Goal: Find specific page/section: Find specific page/section

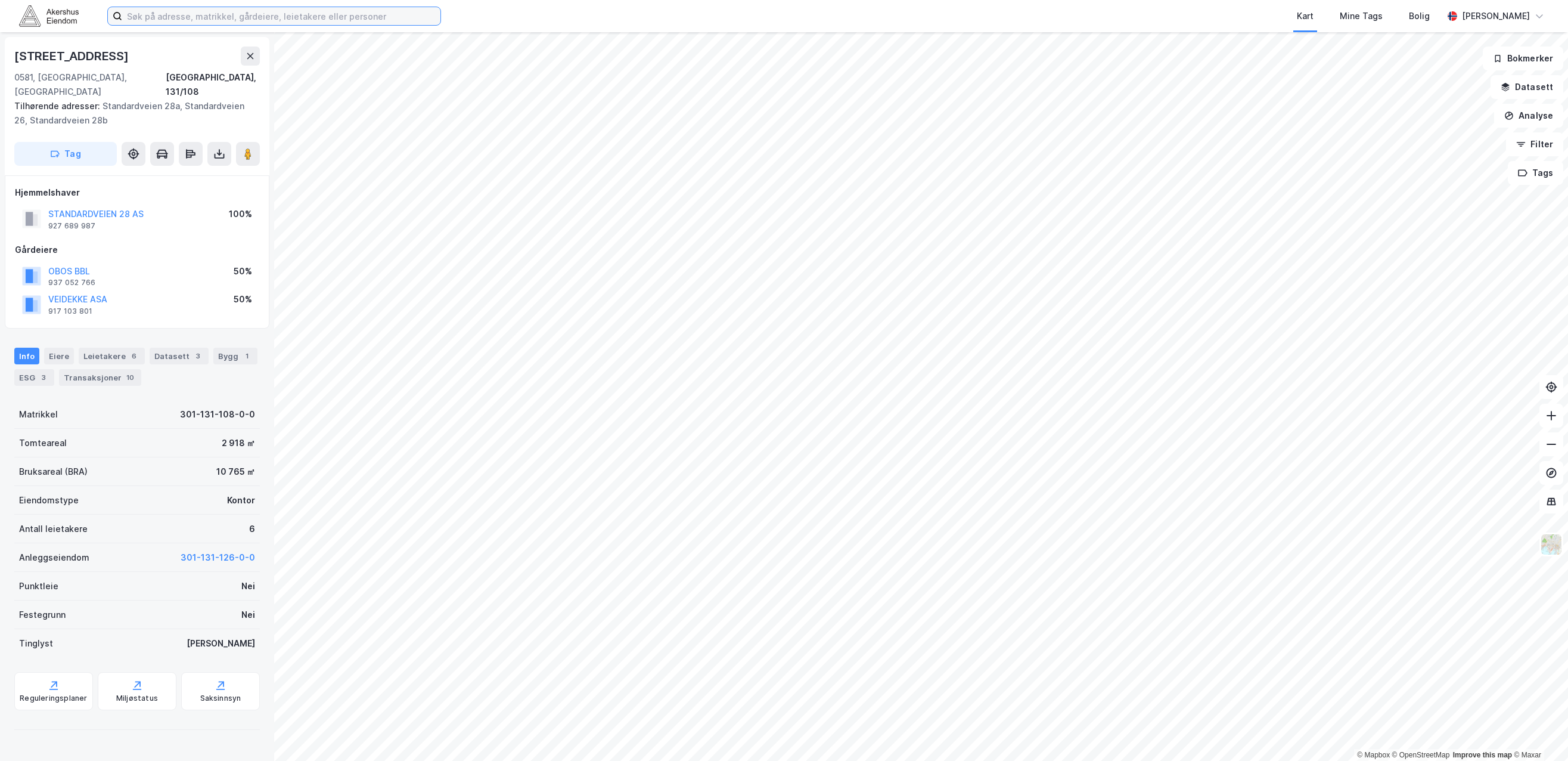
click at [196, 21] on input at bounding box center [281, 16] width 318 height 18
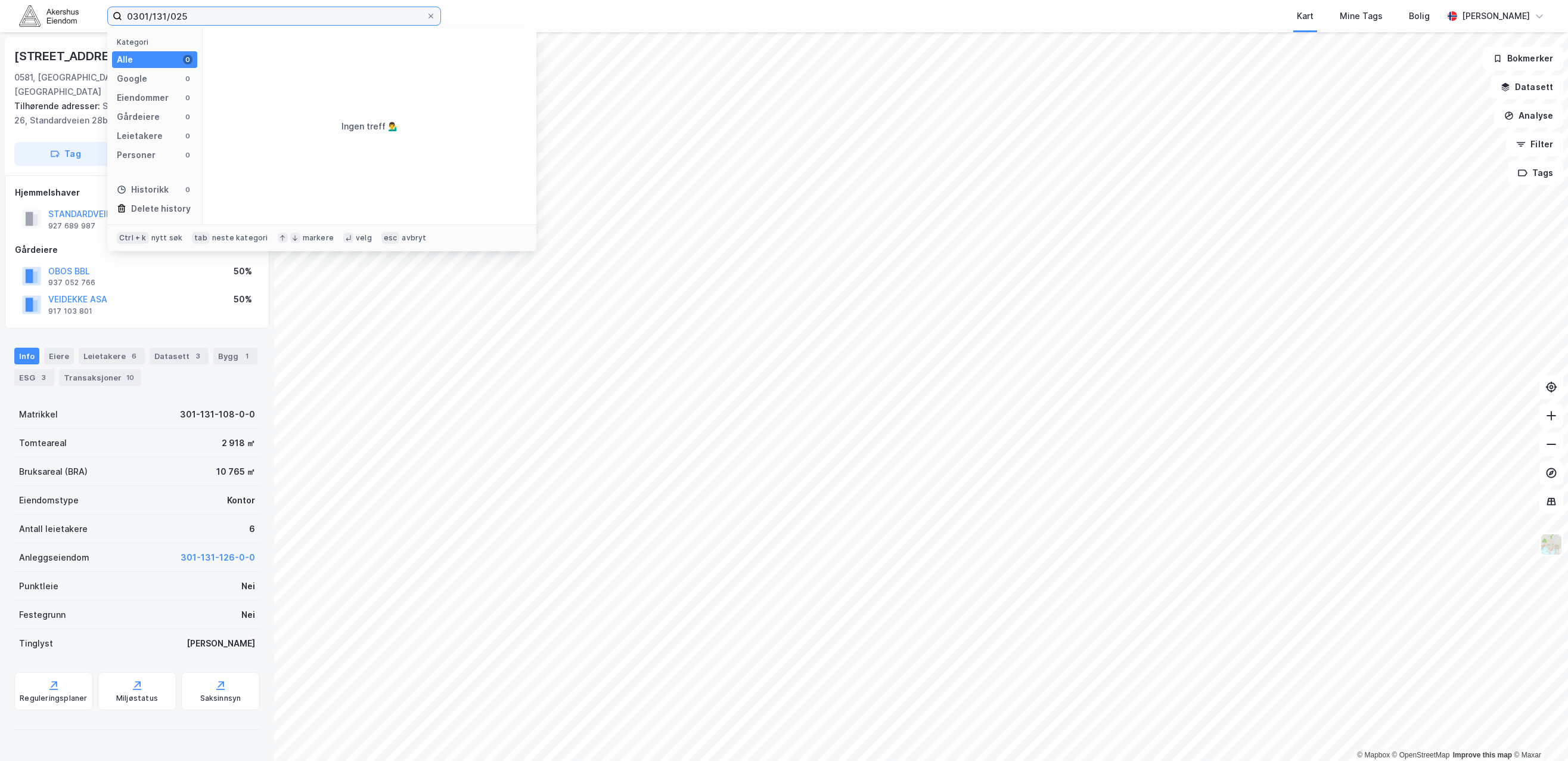
click at [214, 16] on input "0301/131/025" at bounding box center [274, 16] width 304 height 18
drag, startPoint x: 221, startPoint y: 16, endPoint x: 205, endPoint y: 16, distance: 16.0
click at [205, 16] on input "0301/131/025" at bounding box center [274, 16] width 304 height 18
type input "0301/131/125"
click at [269, 64] on span "[STREET_ADDRESS]" at bounding box center [276, 59] width 81 height 14
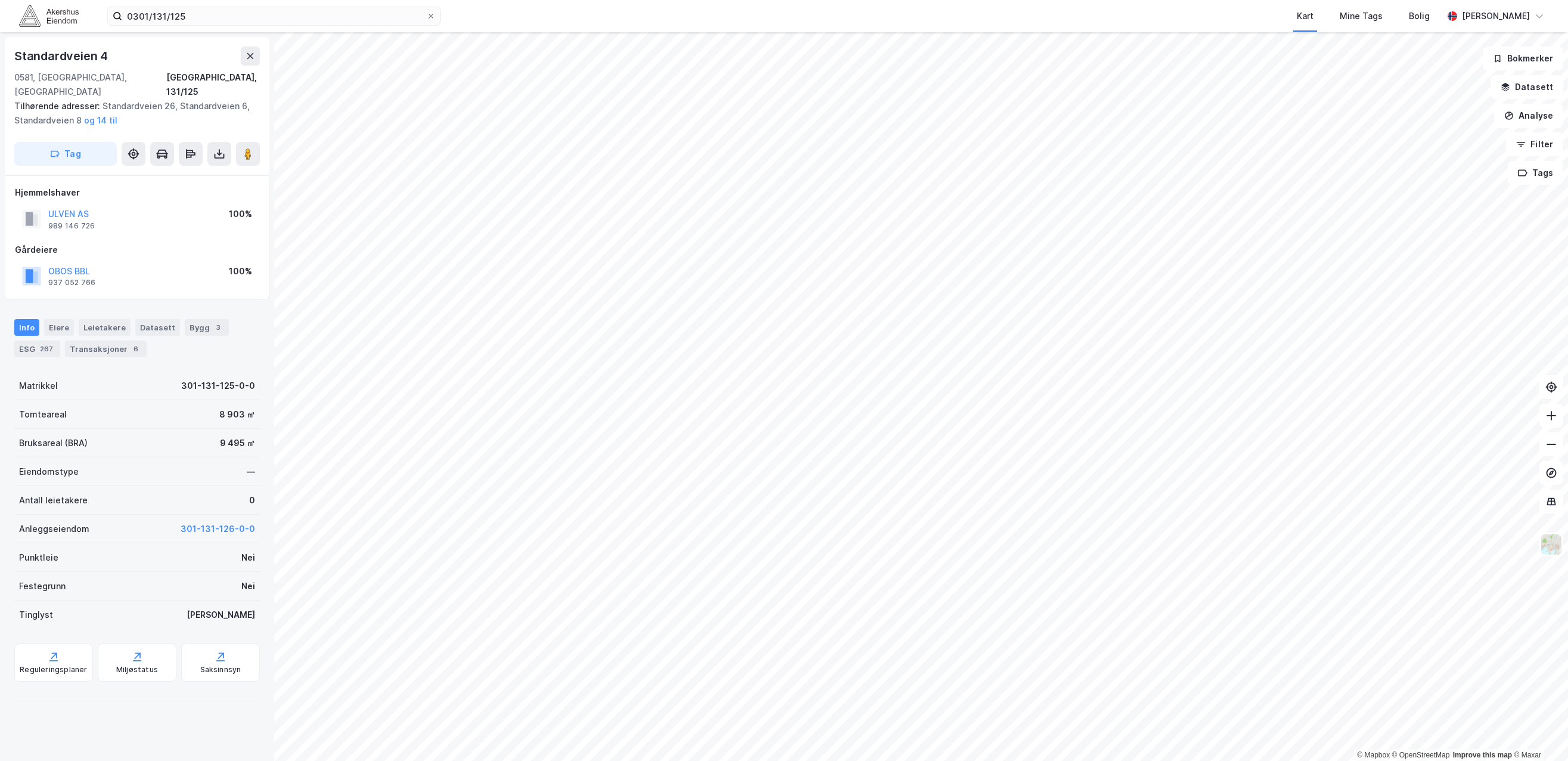
click at [90, 23] on div "0301/131/125 Kart Mine Tags Bolig [PERSON_NAME]" at bounding box center [784, 16] width 1568 height 32
